Goal: Task Accomplishment & Management: Manage account settings

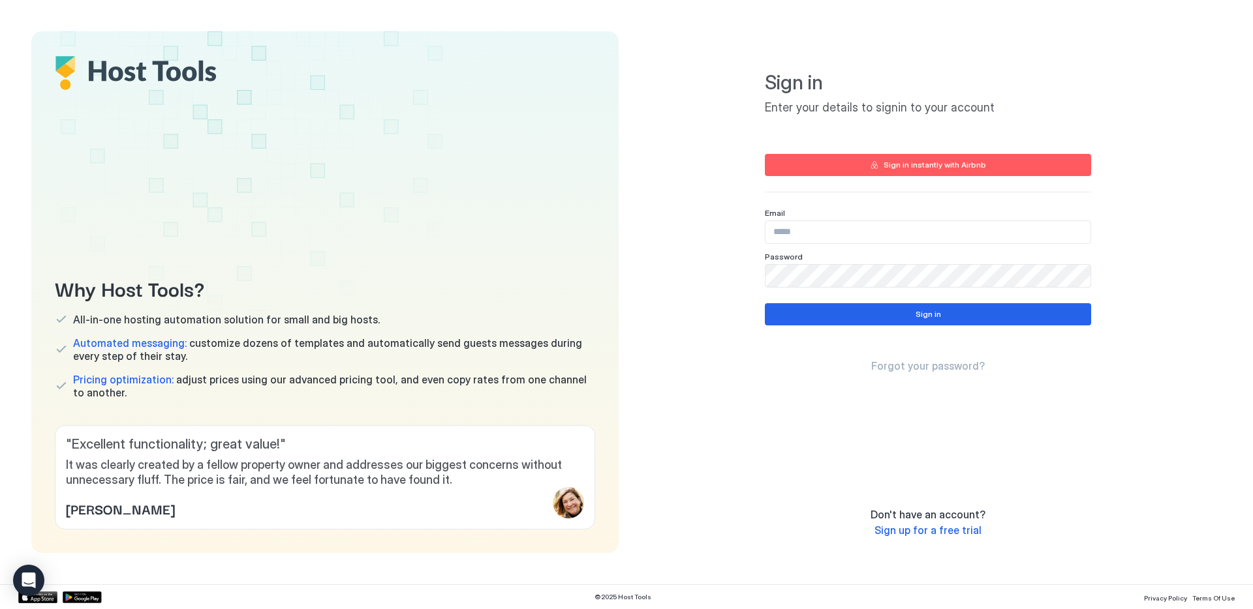
click at [804, 226] on input "Input Field" at bounding box center [927, 232] width 325 height 22
click at [0, 609] on com-1password-button at bounding box center [0, 609] width 0 height 0
click at [818, 237] on input "Input Field" at bounding box center [927, 232] width 325 height 22
type input "**********"
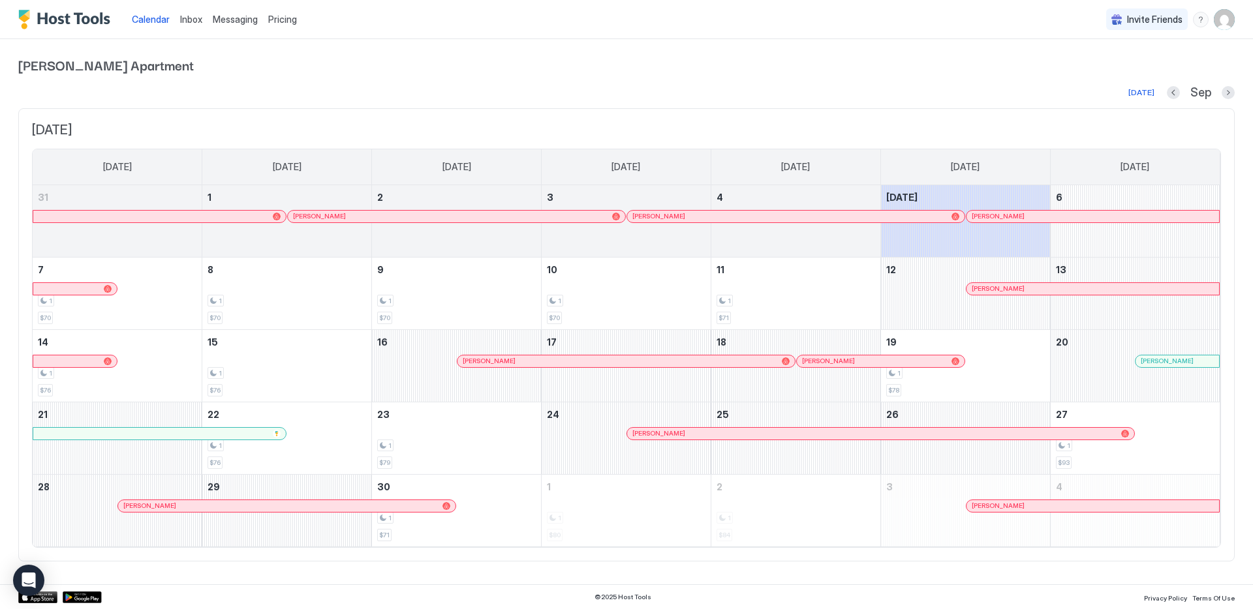
click at [826, 85] on div "Today Sep" at bounding box center [626, 93] width 1216 height 16
click at [842, 76] on div "Allen Apartment Today Sep September 2025 Sunday Monday Tuesday Wednesday Thursd…" at bounding box center [626, 308] width 1216 height 538
click at [1228, 14] on img "User profile" at bounding box center [1224, 19] width 21 height 21
click at [1118, 76] on span "Settings" at bounding box center [1106, 73] width 35 height 12
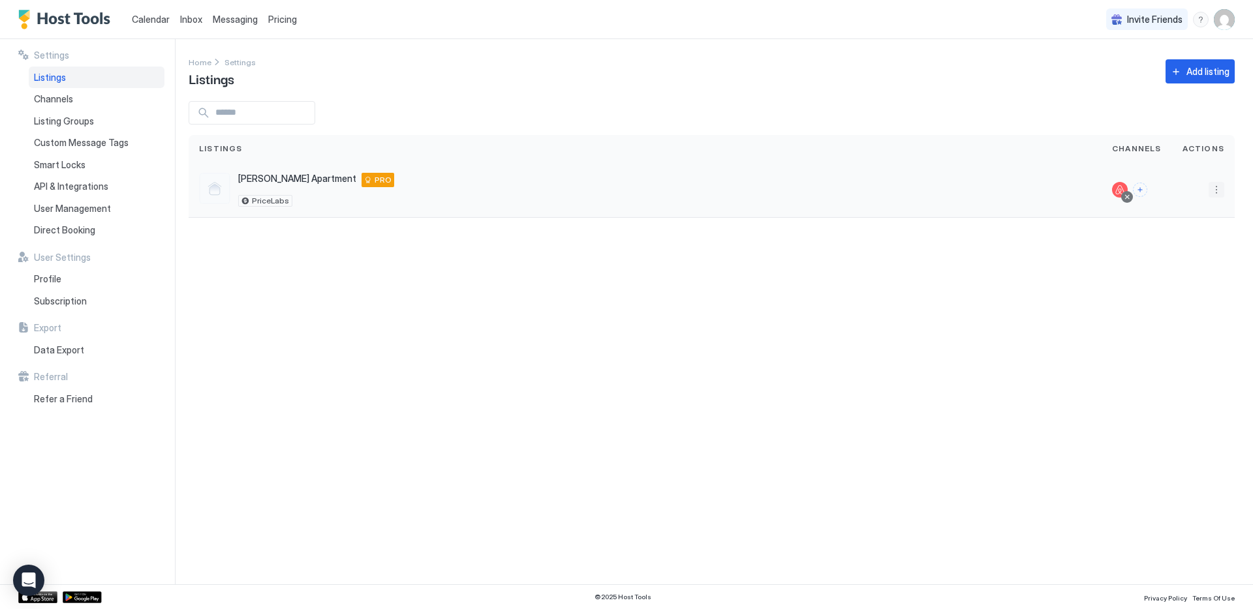
click at [1216, 191] on button "More options" at bounding box center [1216, 190] width 16 height 16
click at [1181, 252] on span "Listing Settings" at bounding box center [1186, 250] width 58 height 10
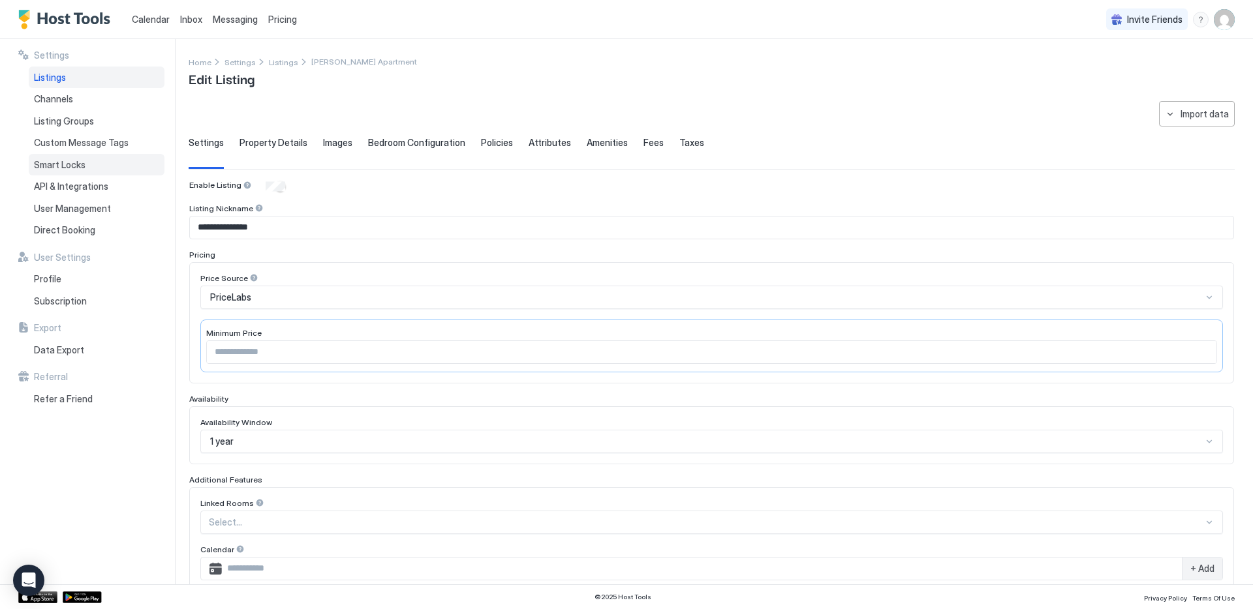
click at [63, 170] on span "Smart Locks" at bounding box center [60, 165] width 52 height 12
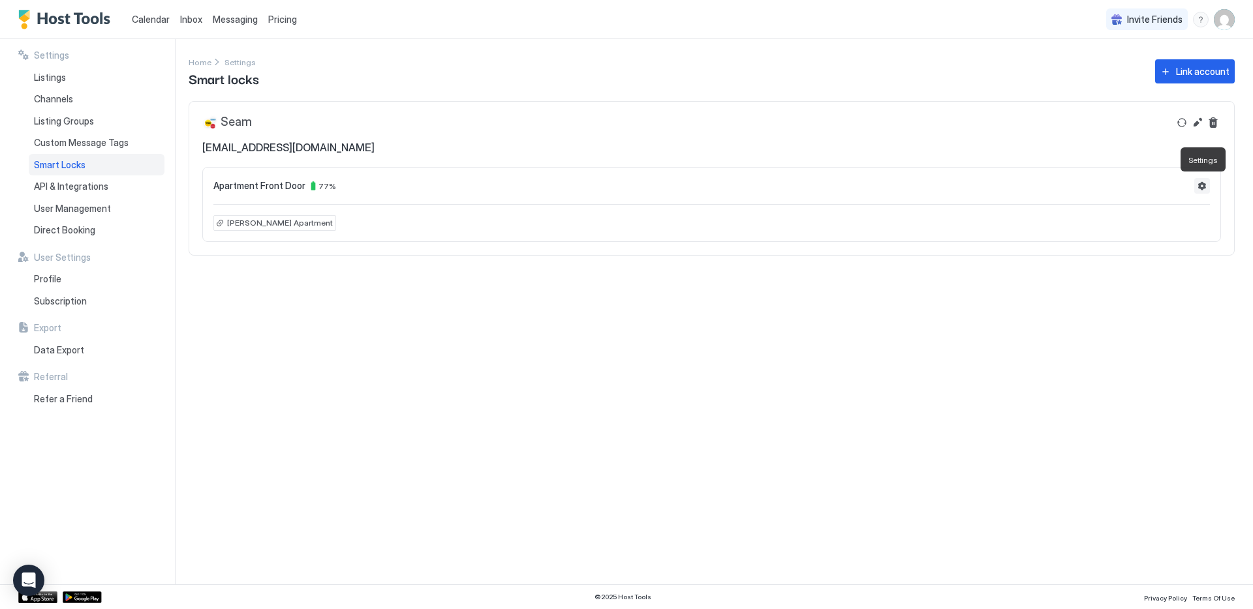
click at [1201, 185] on button "Settings" at bounding box center [1202, 186] width 16 height 16
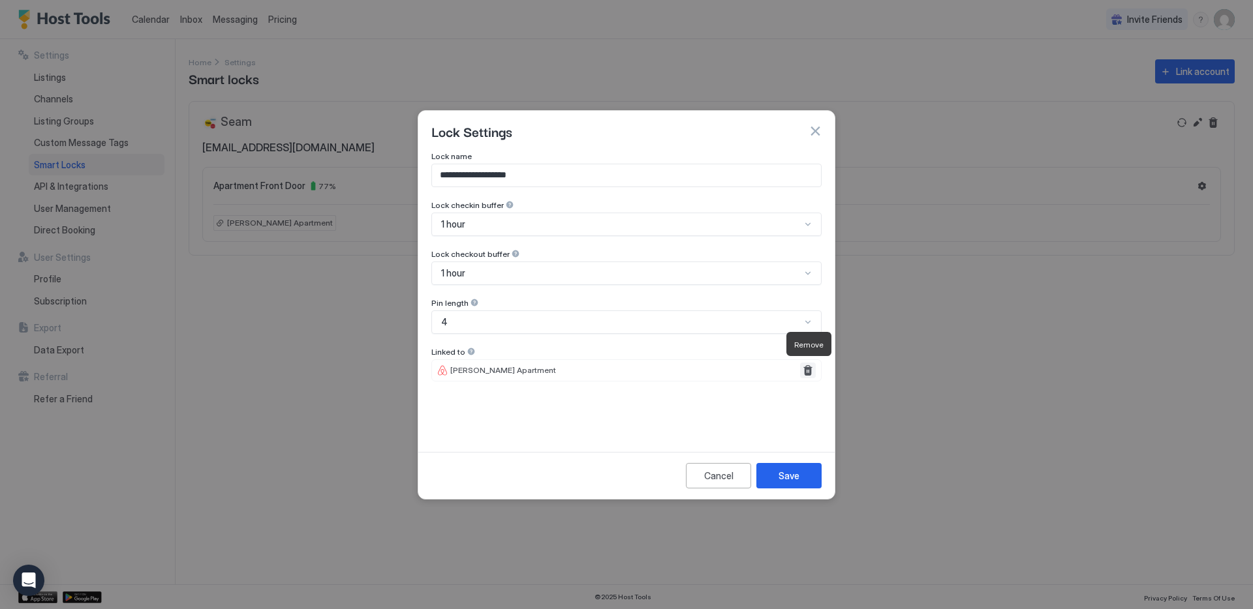
click at [804, 369] on button "Remove" at bounding box center [808, 371] width 16 height 16
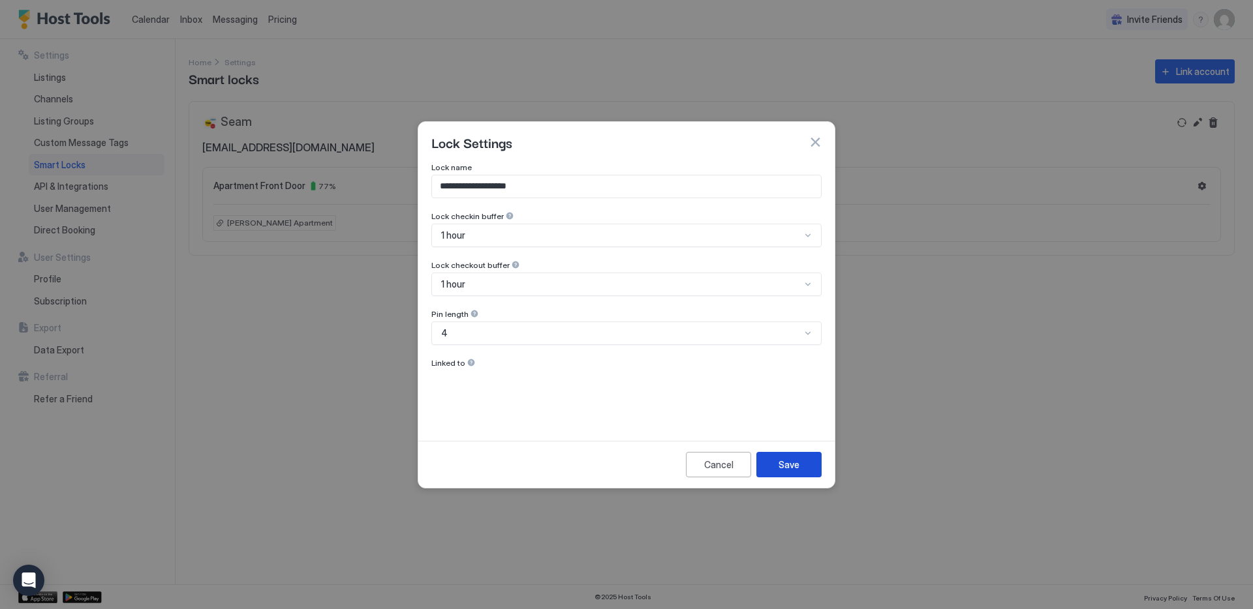
click at [794, 458] on div "Save" at bounding box center [788, 465] width 21 height 14
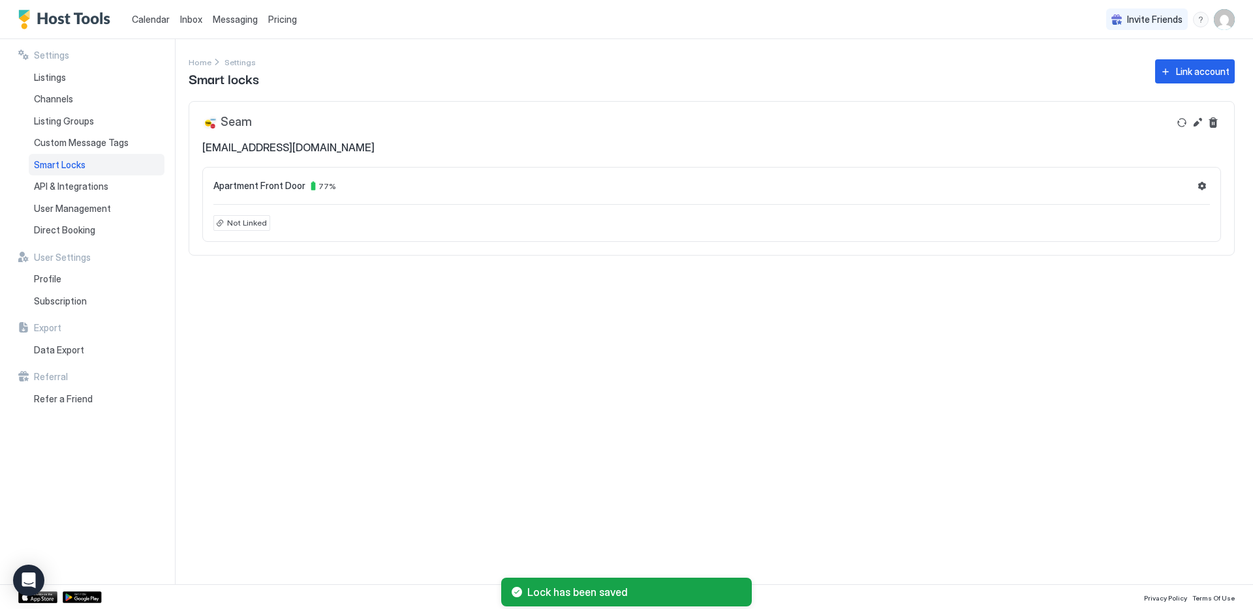
click at [940, 298] on div "Settings Home Settings Smart locks Link account Seam geallen3106@gmail.com Apar…" at bounding box center [721, 311] width 1064 height 545
click at [231, 224] on span "Not Linked" at bounding box center [247, 223] width 40 height 12
click at [1202, 187] on button "Settings" at bounding box center [1202, 186] width 16 height 16
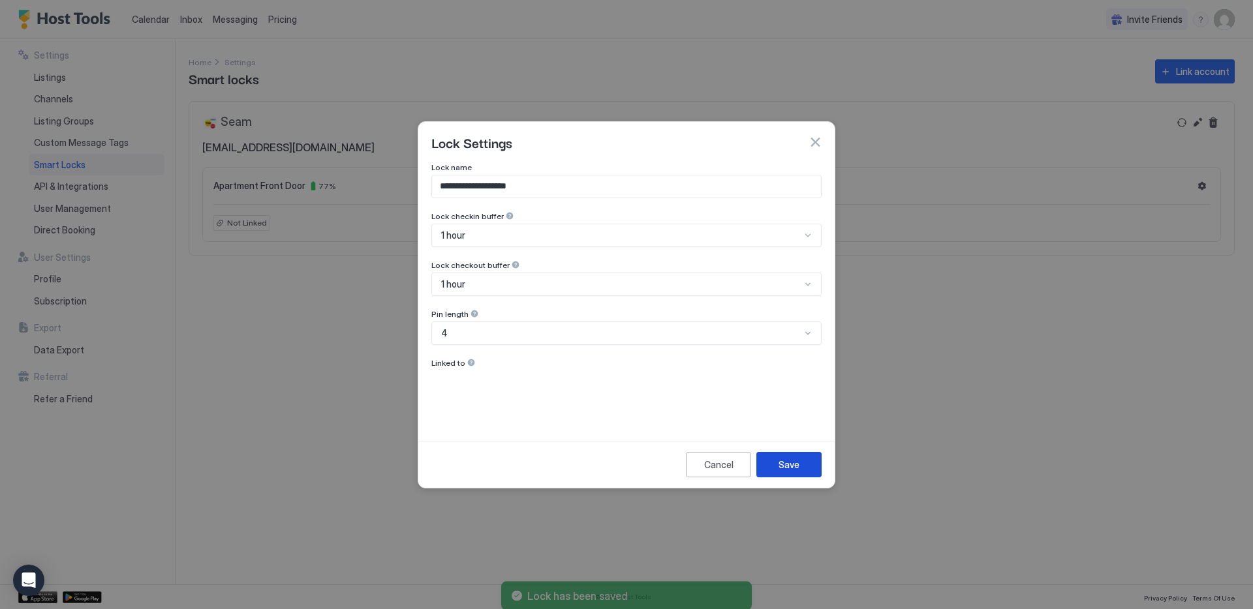
click at [797, 460] on div "Save" at bounding box center [788, 465] width 21 height 14
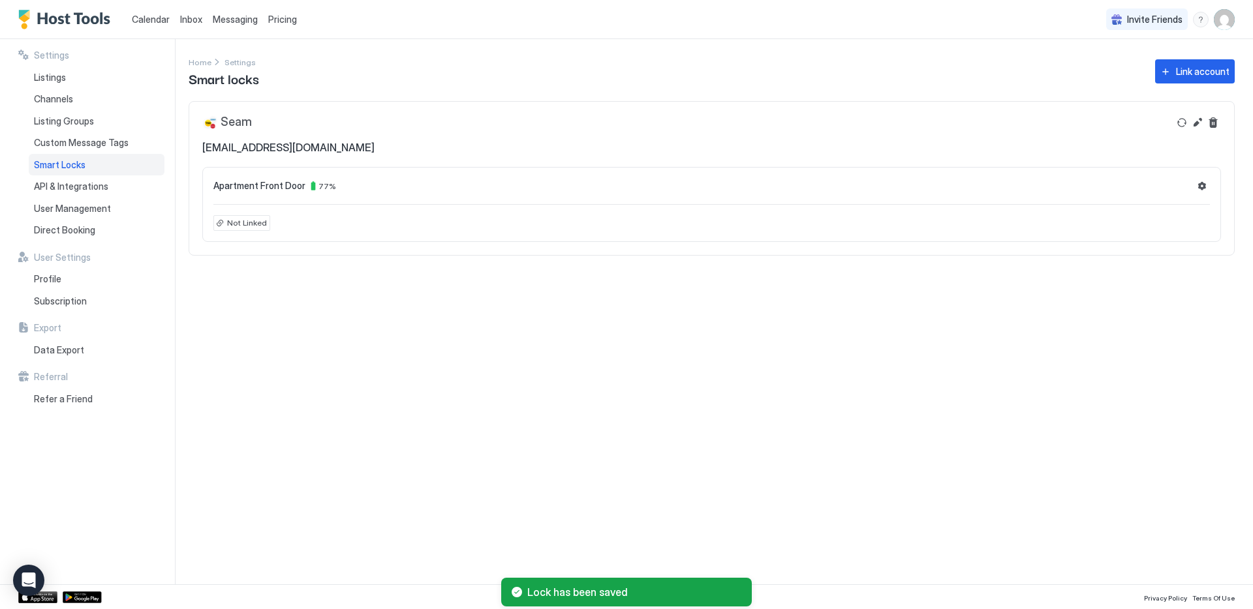
click at [927, 359] on div "Settings Home Settings Smart locks Link account Seam geallen3106@gmail.com Apar…" at bounding box center [721, 311] width 1064 height 545
click at [1225, 70] on div "Link account" at bounding box center [1202, 72] width 53 height 14
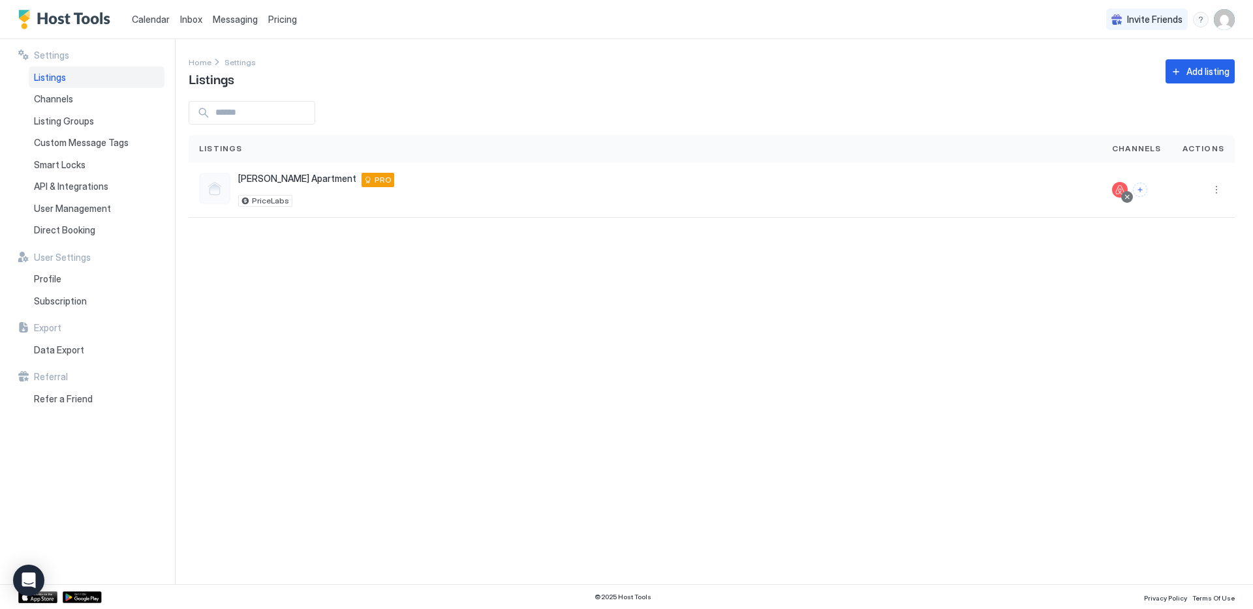
click at [662, 427] on div "Settings Home Settings Listings Add listing Listings Channels Actions Allen Apa…" at bounding box center [721, 311] width 1064 height 545
click at [100, 18] on img "Host Tools Logo" at bounding box center [67, 20] width 98 height 20
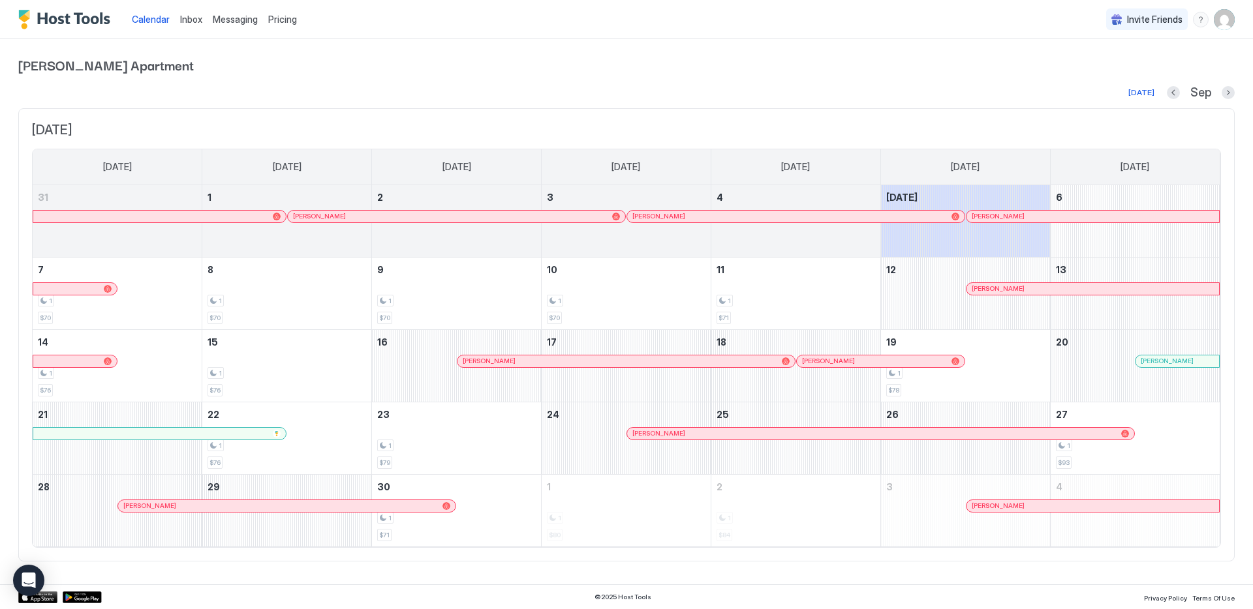
click at [630, 73] on span "[PERSON_NAME] Apartment" at bounding box center [626, 65] width 1216 height 20
click at [1217, 23] on img "User profile" at bounding box center [1224, 19] width 21 height 21
click at [1123, 72] on div "Settings" at bounding box center [1151, 73] width 166 height 23
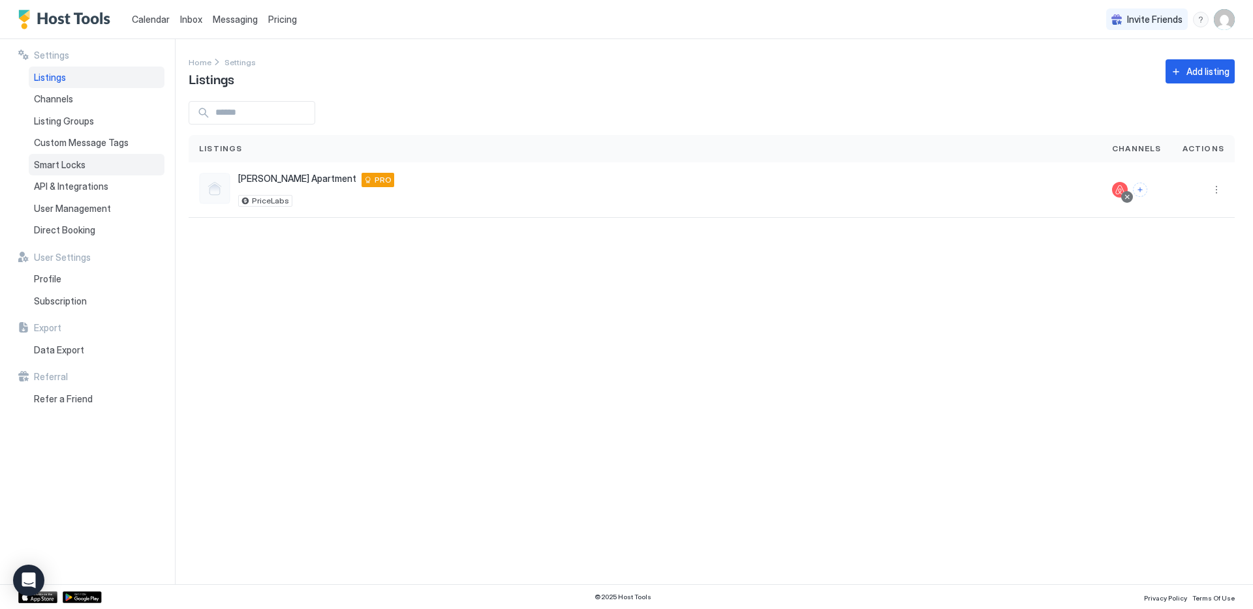
click at [88, 157] on div "Smart Locks" at bounding box center [97, 165] width 136 height 22
